Goal: Go to known website: Access a specific website the user already knows

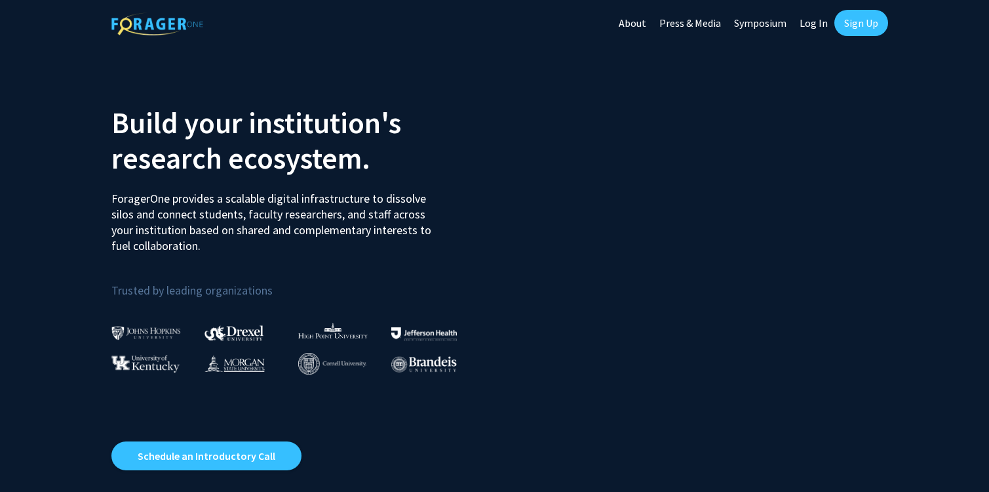
click at [811, 23] on link "Log In" at bounding box center [813, 23] width 41 height 46
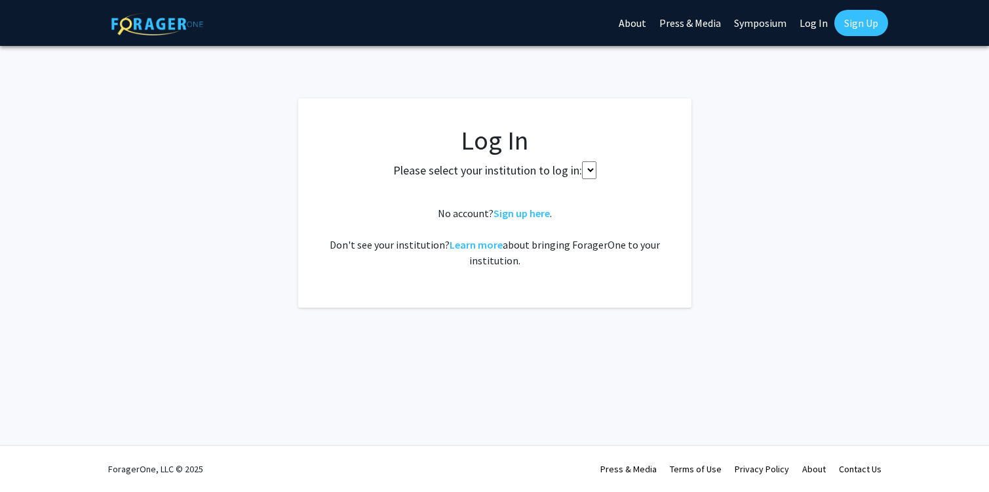
select select
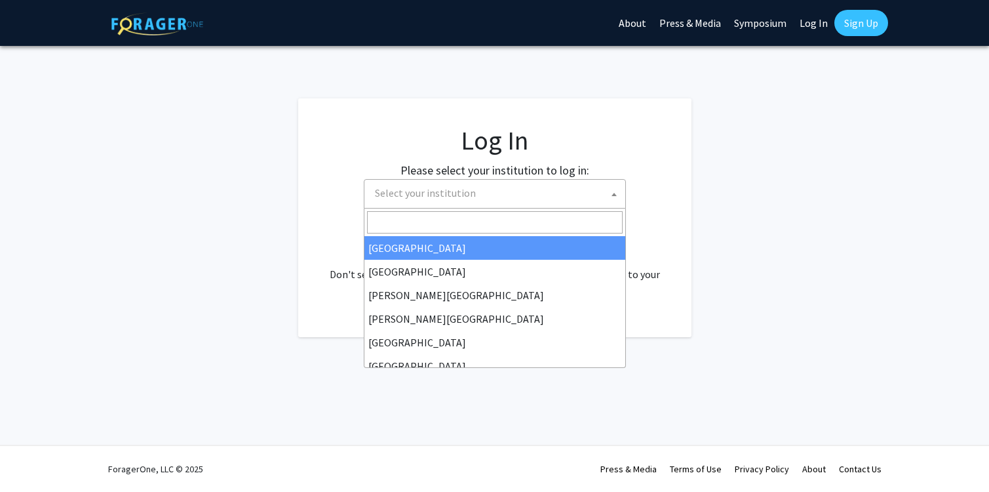
click at [604, 195] on span "Select your institution" at bounding box center [498, 193] width 256 height 27
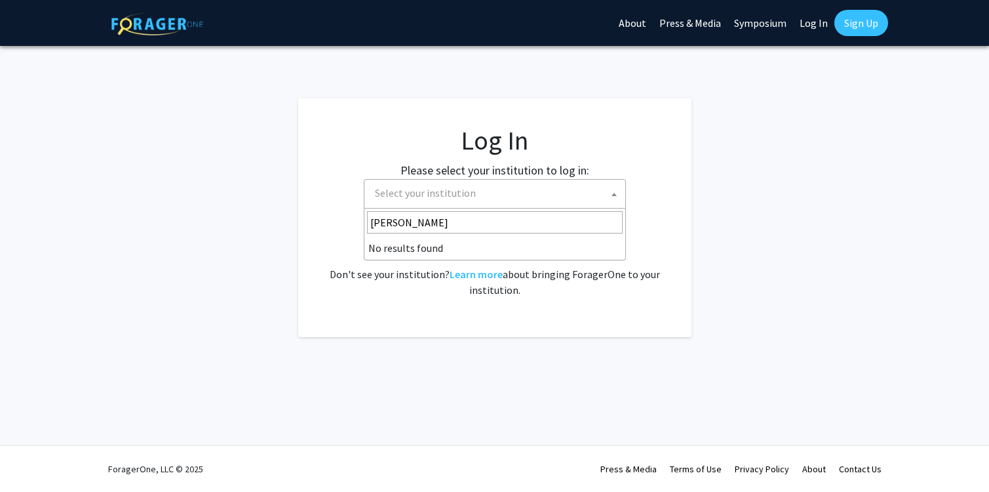
type input "cornell"
click at [758, 215] on fg-login "Log In Please select your institution to log in: [GEOGRAPHIC_DATA] [GEOGRAPHIC_…" at bounding box center [494, 217] width 989 height 239
